Goal: Book appointment/travel/reservation

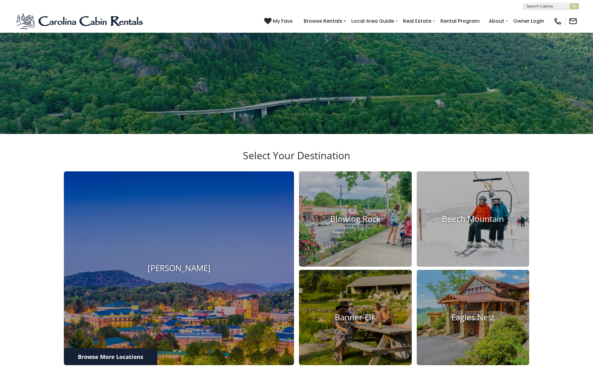
scroll to position [227, 0]
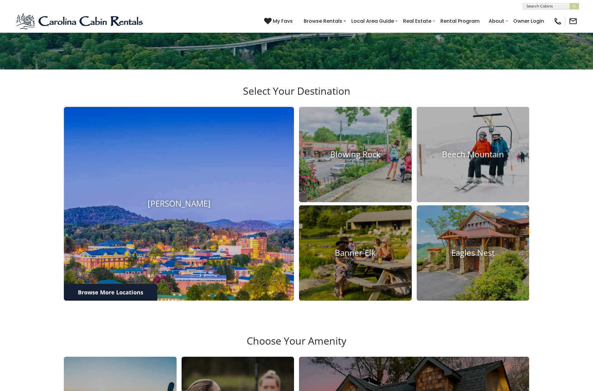
click at [233, 206] on img at bounding box center [178, 203] width 253 height 213
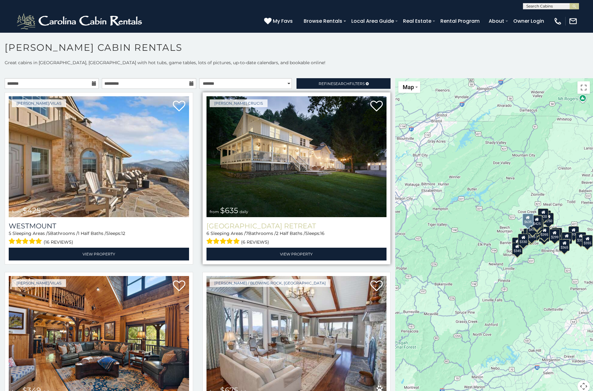
scroll to position [49, 0]
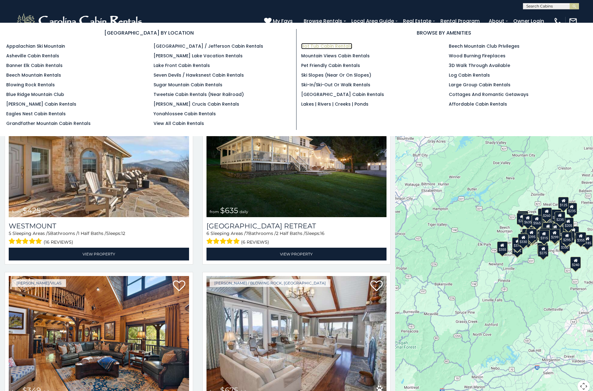
click at [336, 46] on link "Hot Tub Cabin Rentals" at bounding box center [326, 46] width 51 height 6
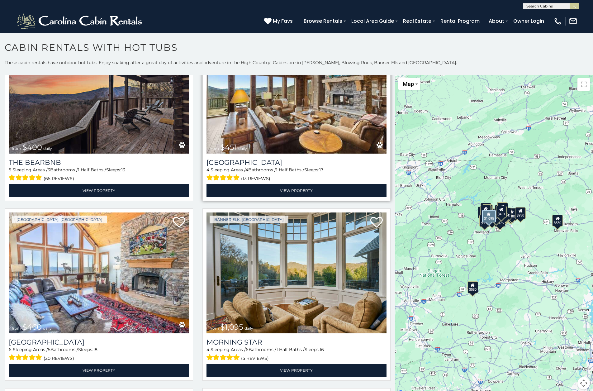
scroll to position [665, 0]
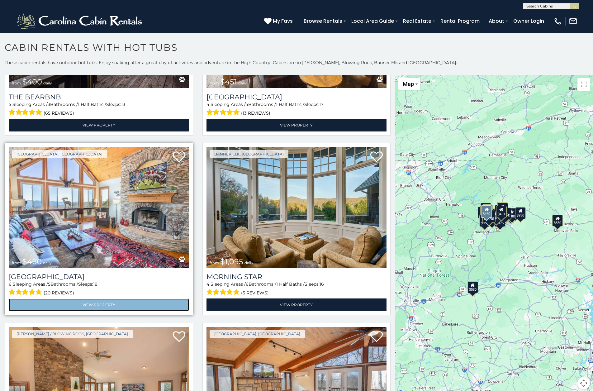
click at [121, 298] on link "View Property" at bounding box center [99, 304] width 180 height 13
